Goal: Complete application form: Complete application form

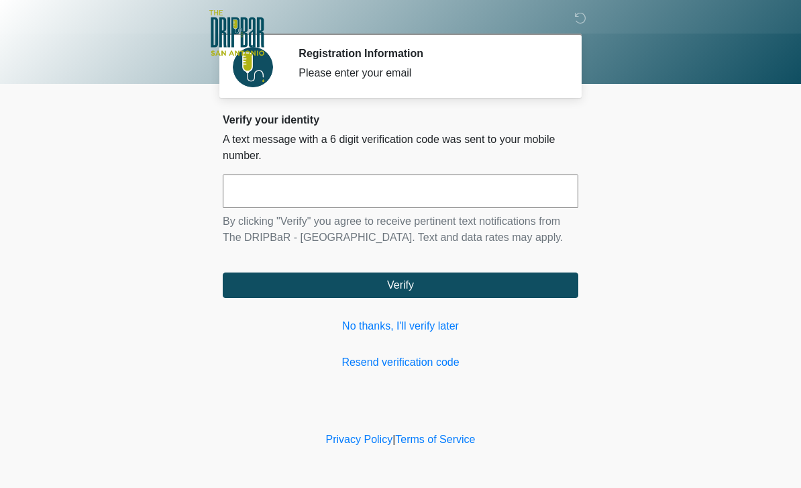
click at [477, 180] on input "text" at bounding box center [401, 191] width 356 height 34
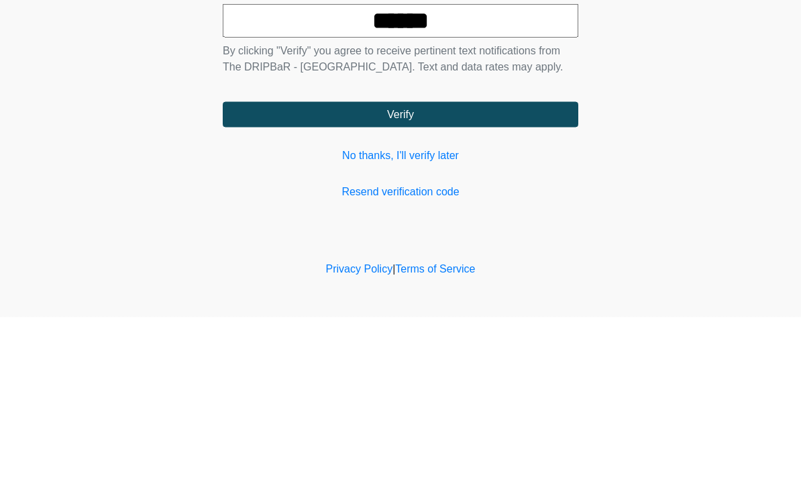
type input "******"
click at [539, 272] on button "Verify" at bounding box center [401, 284] width 356 height 25
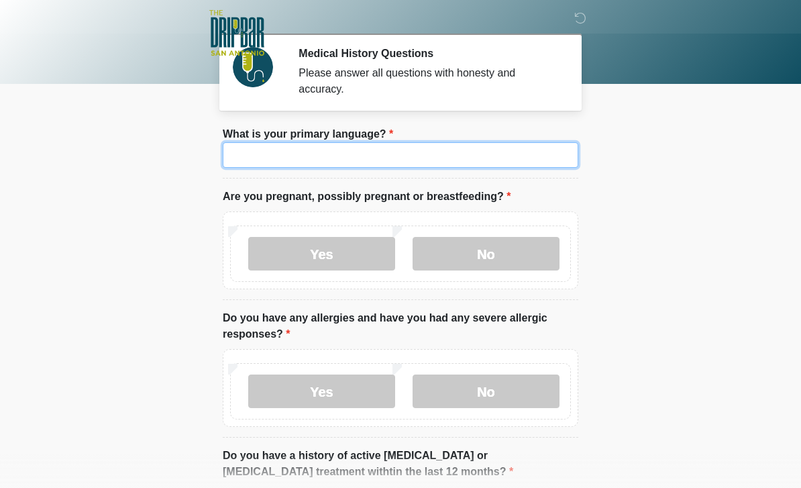
click at [524, 156] on input "What is your primary language?" at bounding box center [401, 154] width 356 height 25
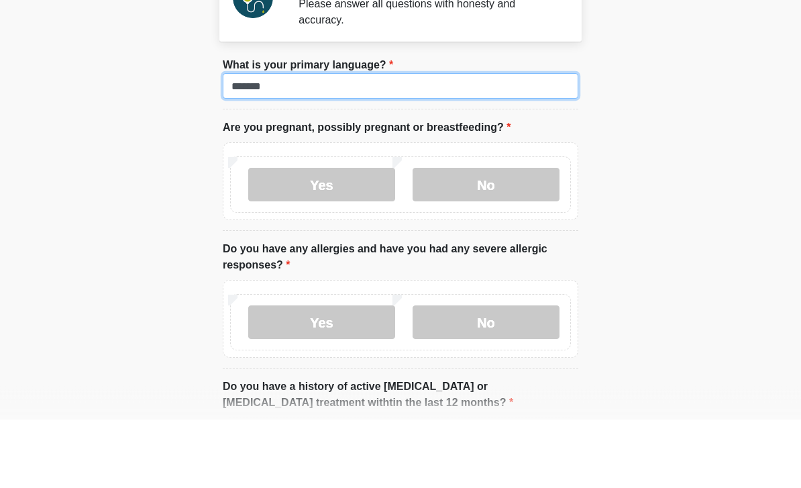
click at [528, 142] on input "*******" at bounding box center [401, 154] width 356 height 25
type input "*******"
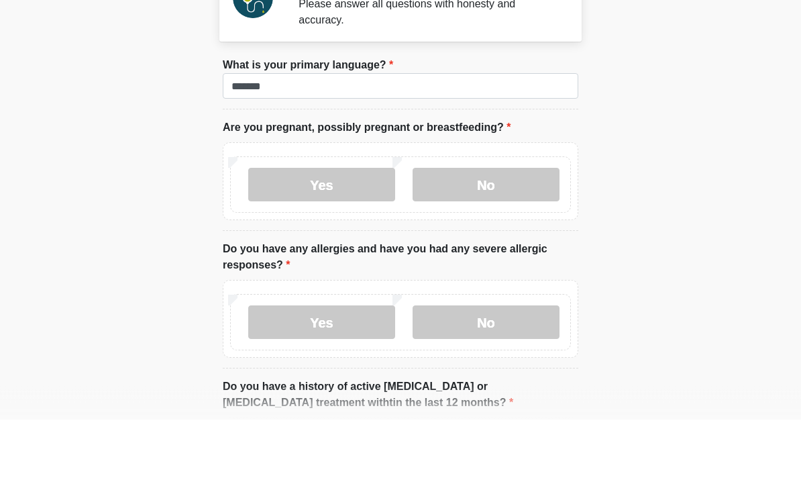
click at [499, 237] on label "No" at bounding box center [486, 254] width 147 height 34
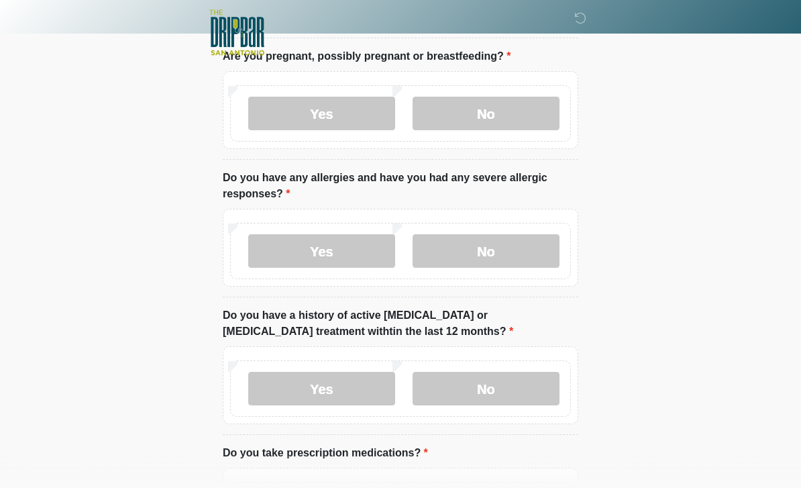
scroll to position [142, 0]
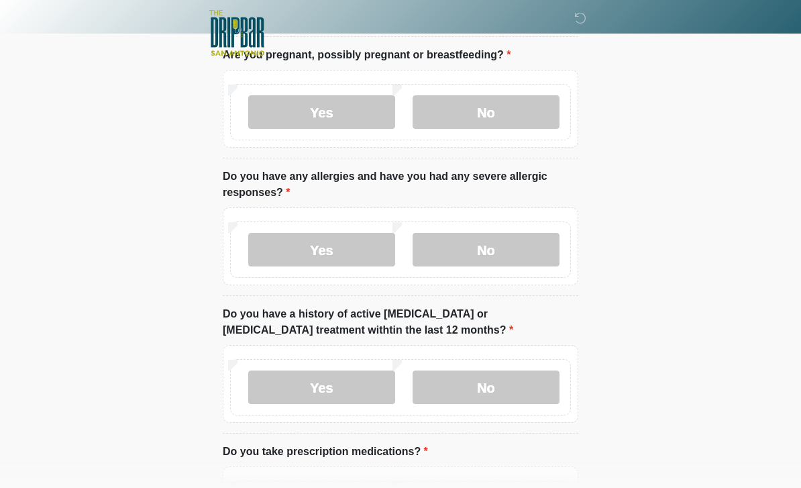
click at [491, 244] on label "No" at bounding box center [486, 250] width 147 height 34
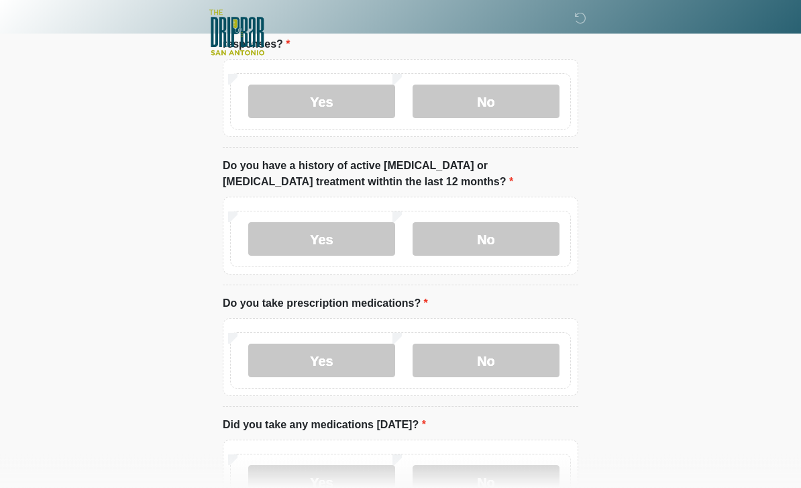
scroll to position [290, 0]
click at [512, 238] on label "No" at bounding box center [486, 239] width 147 height 34
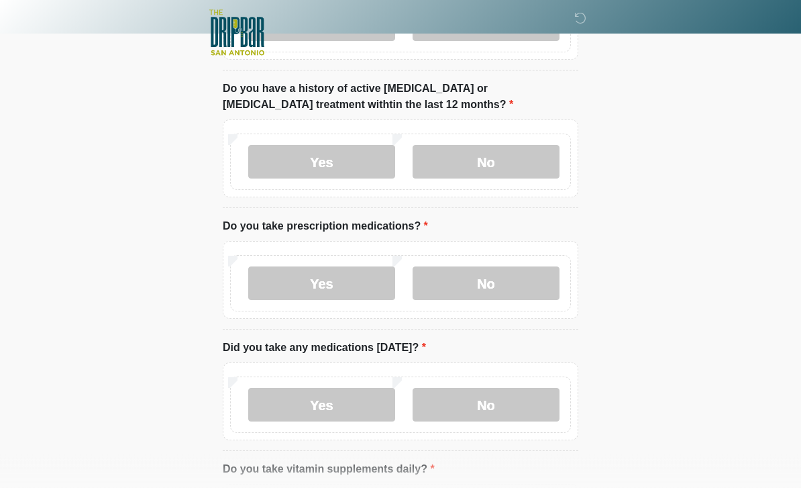
scroll to position [368, 0]
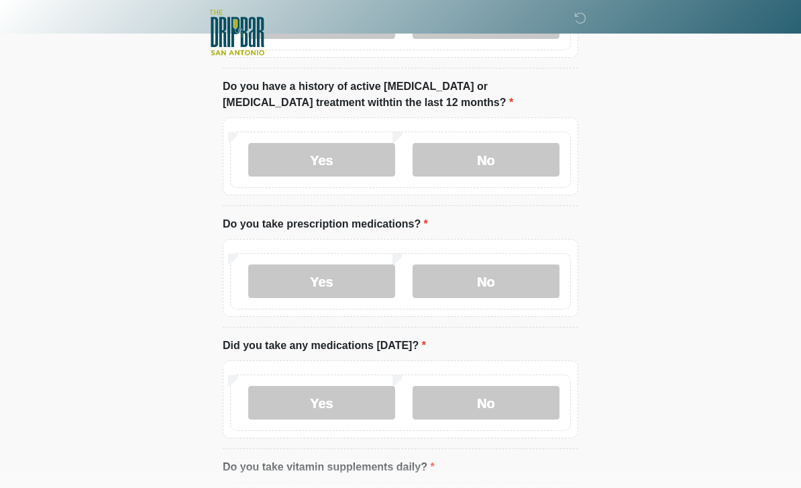
click at [496, 278] on label "No" at bounding box center [486, 282] width 147 height 34
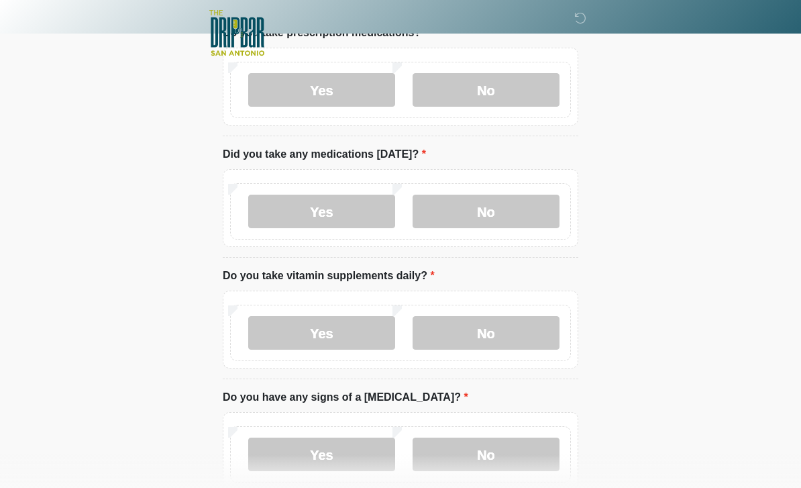
scroll to position [560, 0]
click at [528, 189] on div "Yes No" at bounding box center [400, 211] width 341 height 56
click at [523, 210] on label "No" at bounding box center [486, 212] width 147 height 34
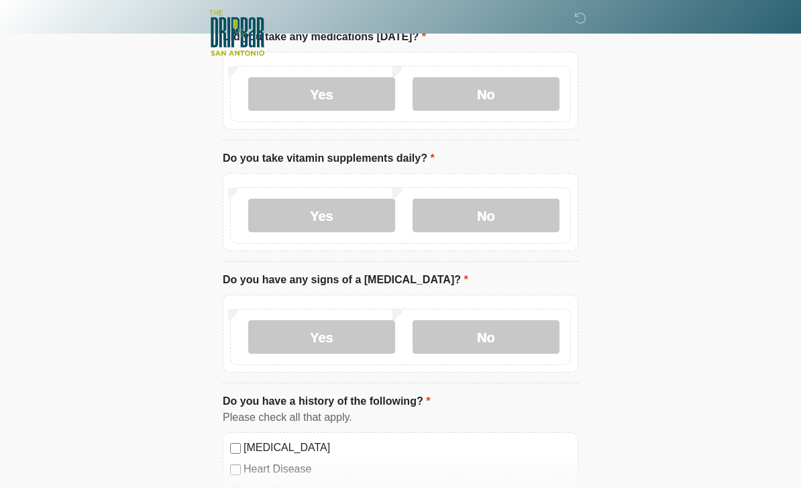
scroll to position [687, 0]
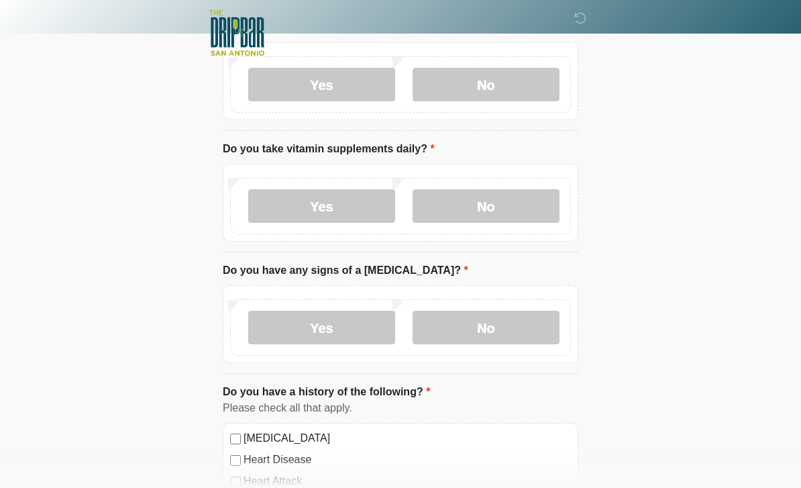
click at [339, 205] on label "Yes" at bounding box center [321, 206] width 147 height 34
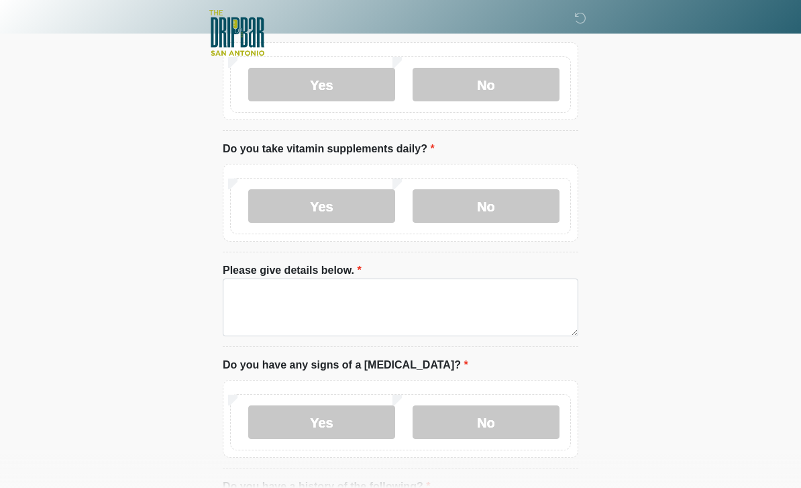
click at [452, 310] on textarea "Please give details below." at bounding box center [401, 307] width 356 height 58
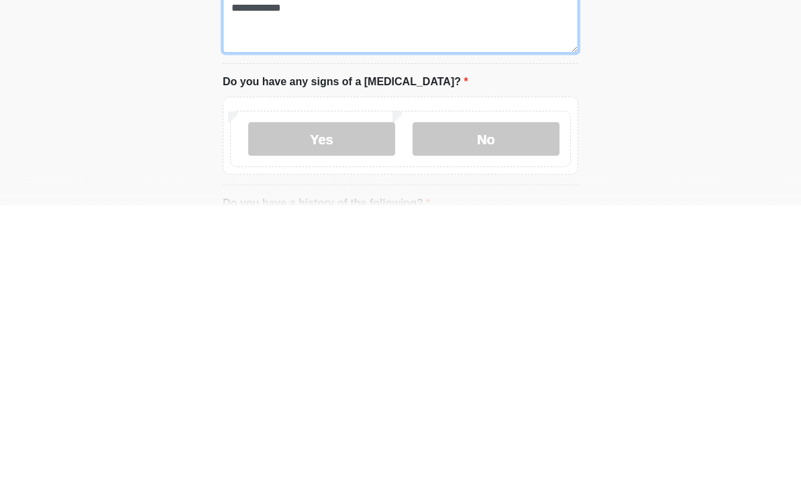
type textarea "**********"
click at [519, 405] on label "No" at bounding box center [486, 422] width 147 height 34
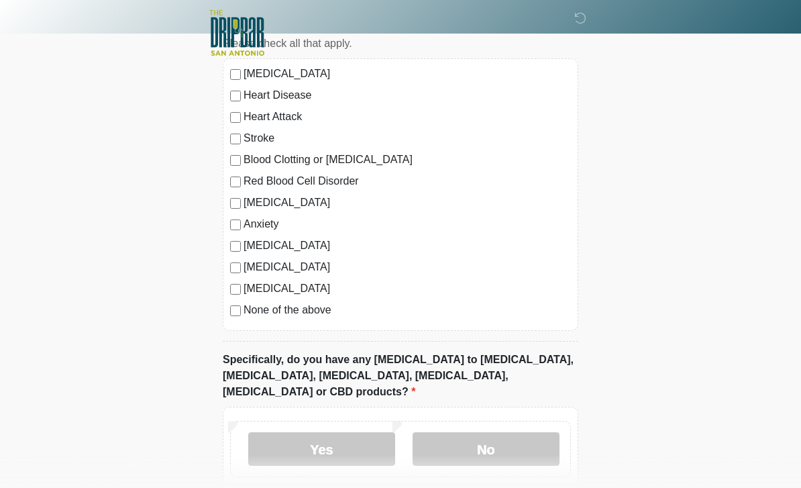
scroll to position [1157, 0]
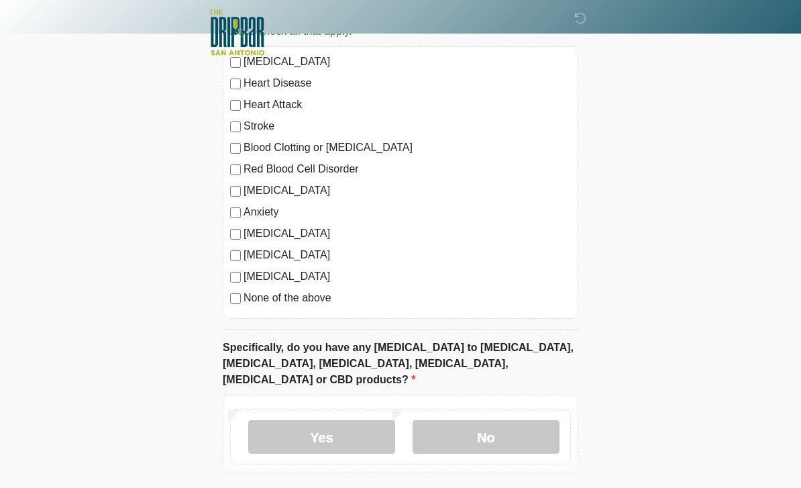
click at [315, 301] on label "None of the above" at bounding box center [407, 299] width 327 height 16
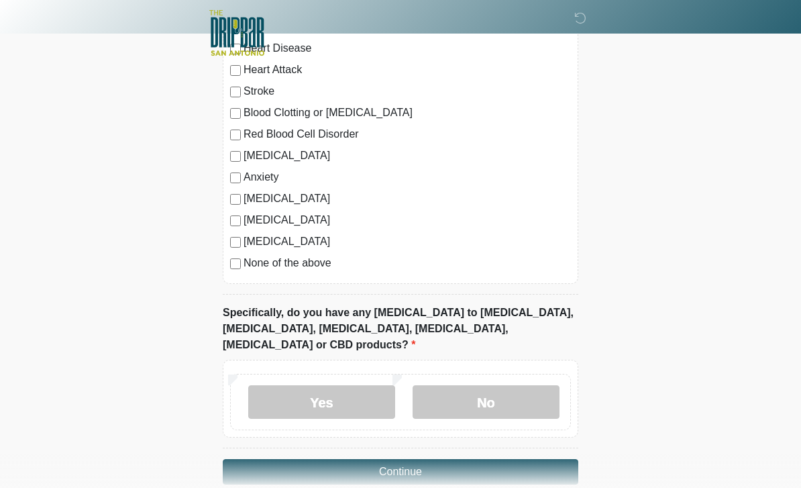
scroll to position [1200, 0]
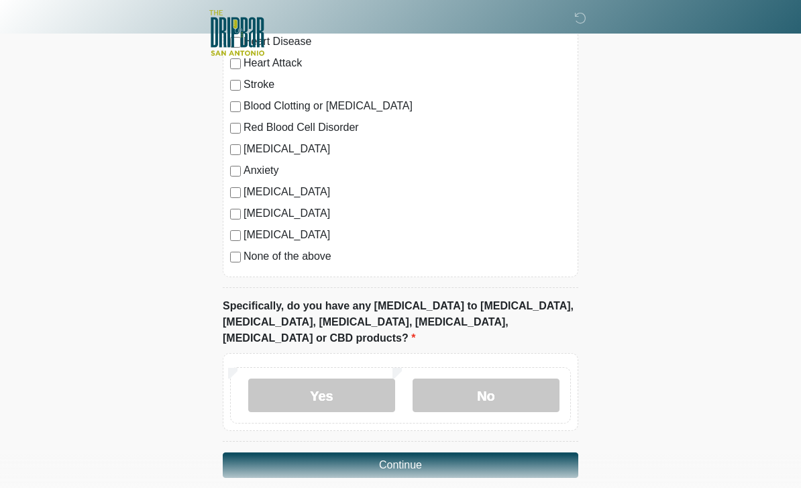
click at [519, 378] on label "No" at bounding box center [486, 395] width 147 height 34
click at [520, 452] on button "Continue" at bounding box center [401, 464] width 356 height 25
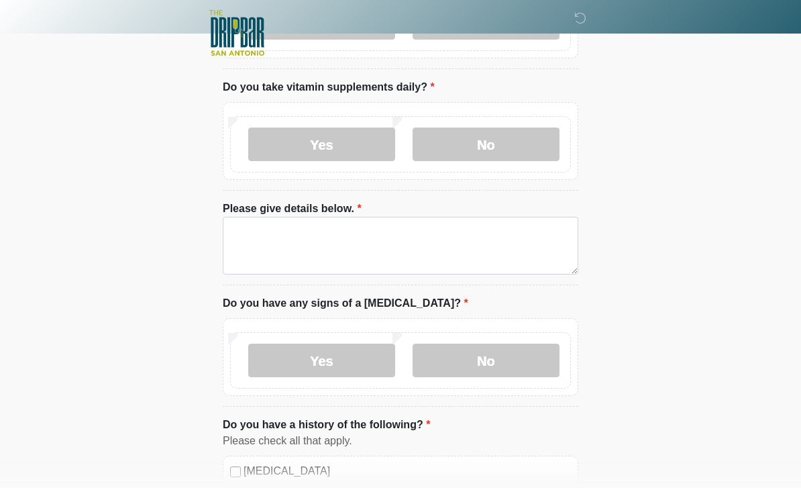
scroll to position [0, 0]
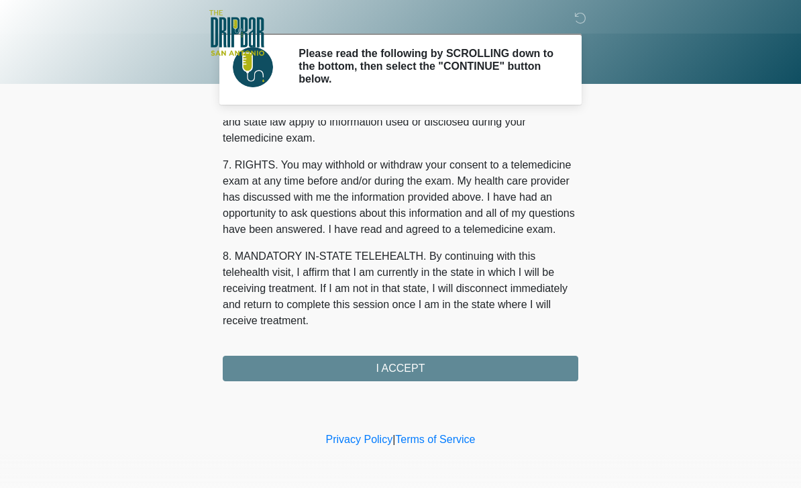
click at [438, 370] on button "I ACCEPT" at bounding box center [401, 368] width 356 height 25
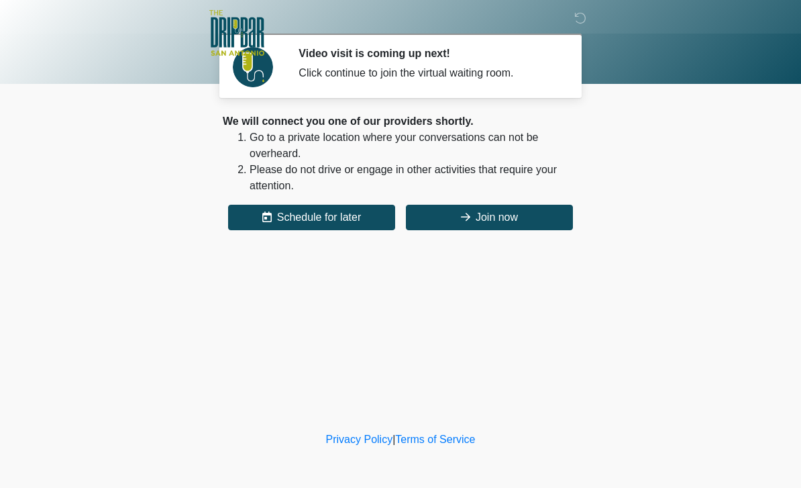
click at [524, 215] on button "Join now" at bounding box center [489, 217] width 167 height 25
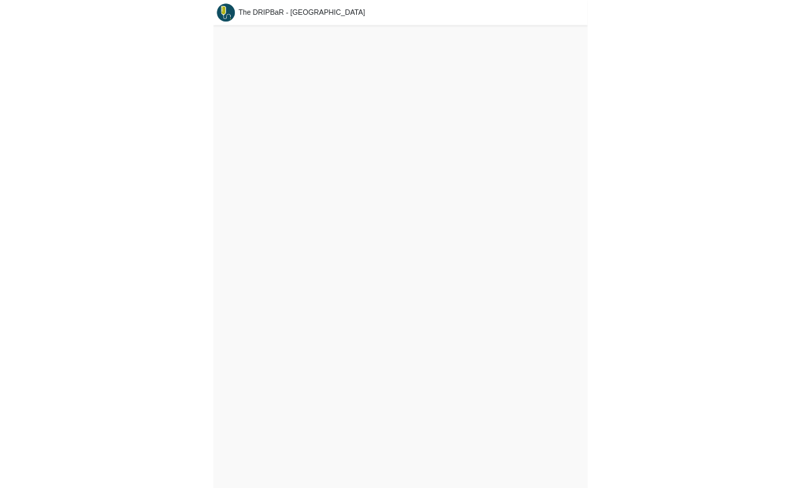
scroll to position [4, 0]
